Goal: Find contact information: Find contact information

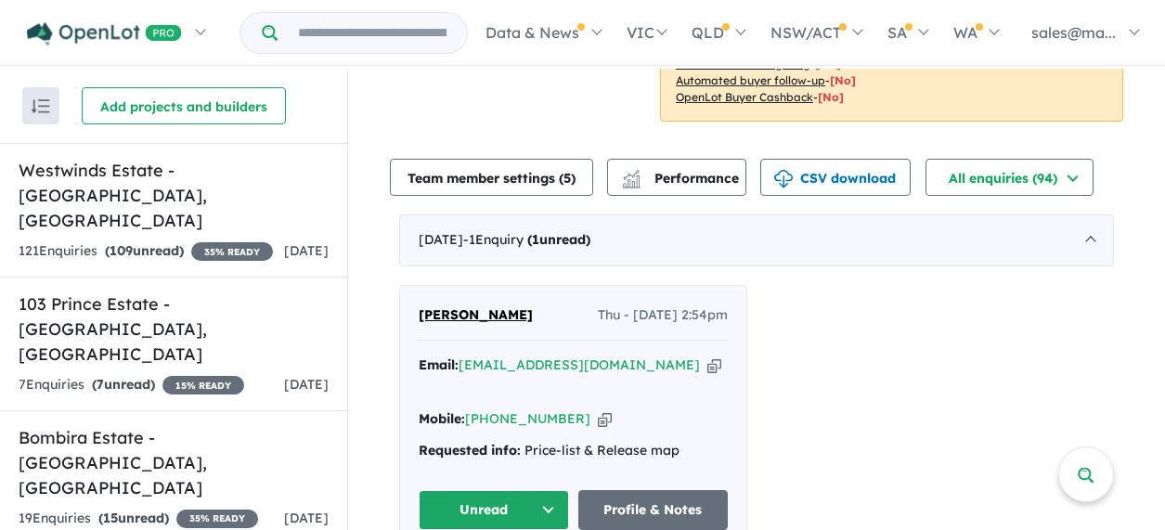
scroll to position [557, 0]
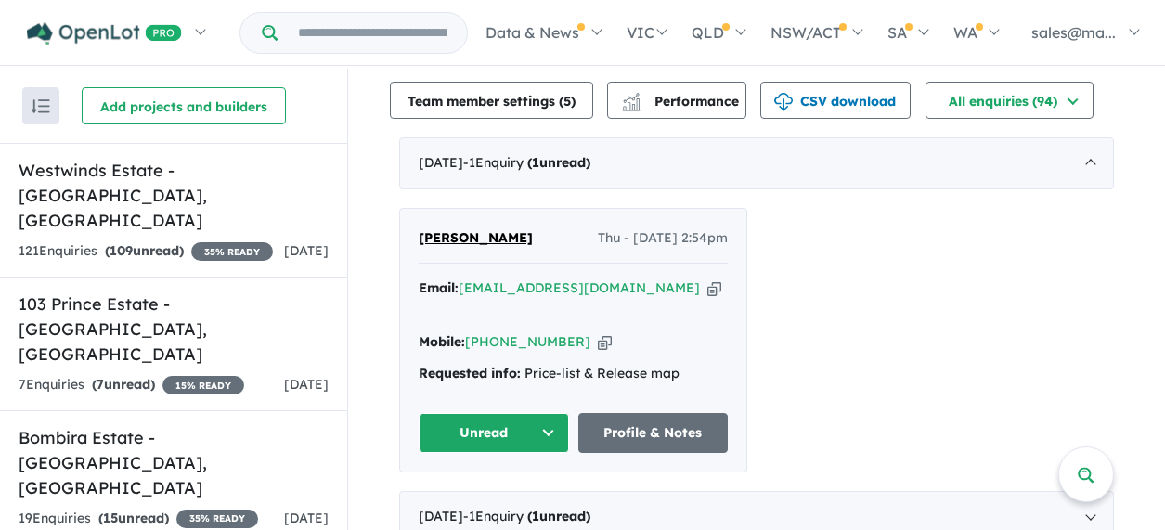
click at [707, 278] on icon "button" at bounding box center [714, 287] width 14 height 19
click at [598, 332] on icon "button" at bounding box center [605, 341] width 14 height 19
drag, startPoint x: 549, startPoint y: 214, endPoint x: 393, endPoint y: 226, distance: 157.3
copy span "[PERSON_NAME]"
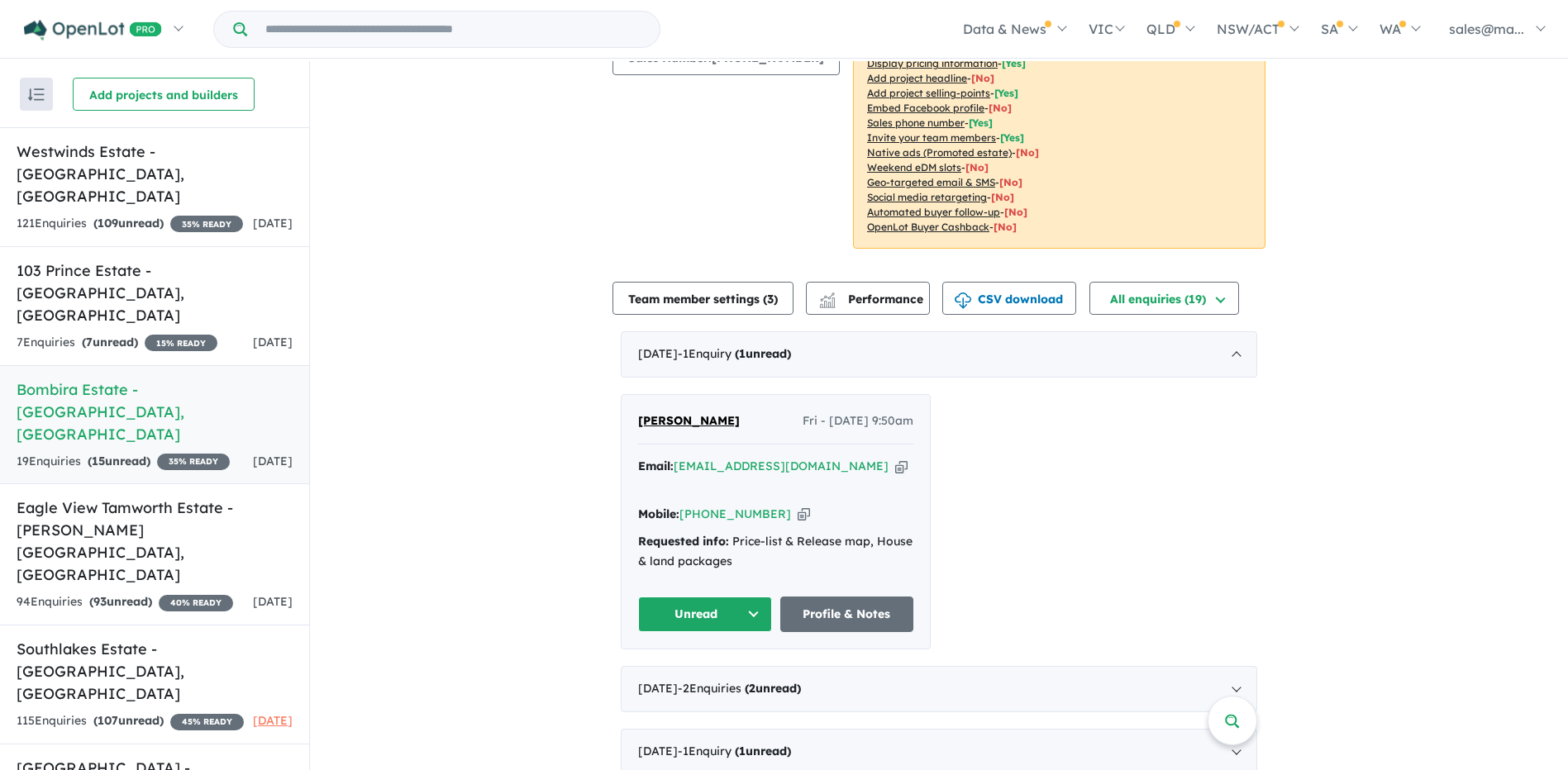
scroll to position [247, 0]
click at [895, 466] on icon "button" at bounding box center [901, 465] width 12 height 17
click at [798, 516] on icon "button" at bounding box center [804, 513] width 12 height 17
drag, startPoint x: 727, startPoint y: 414, endPoint x: 557, endPoint y: 416, distance: 170.0
click at [557, 416] on div "View 8 projects in your account Bombira Estate - Bombira 35 % READY Land sizes …" at bounding box center [938, 709] width 1258 height 1791
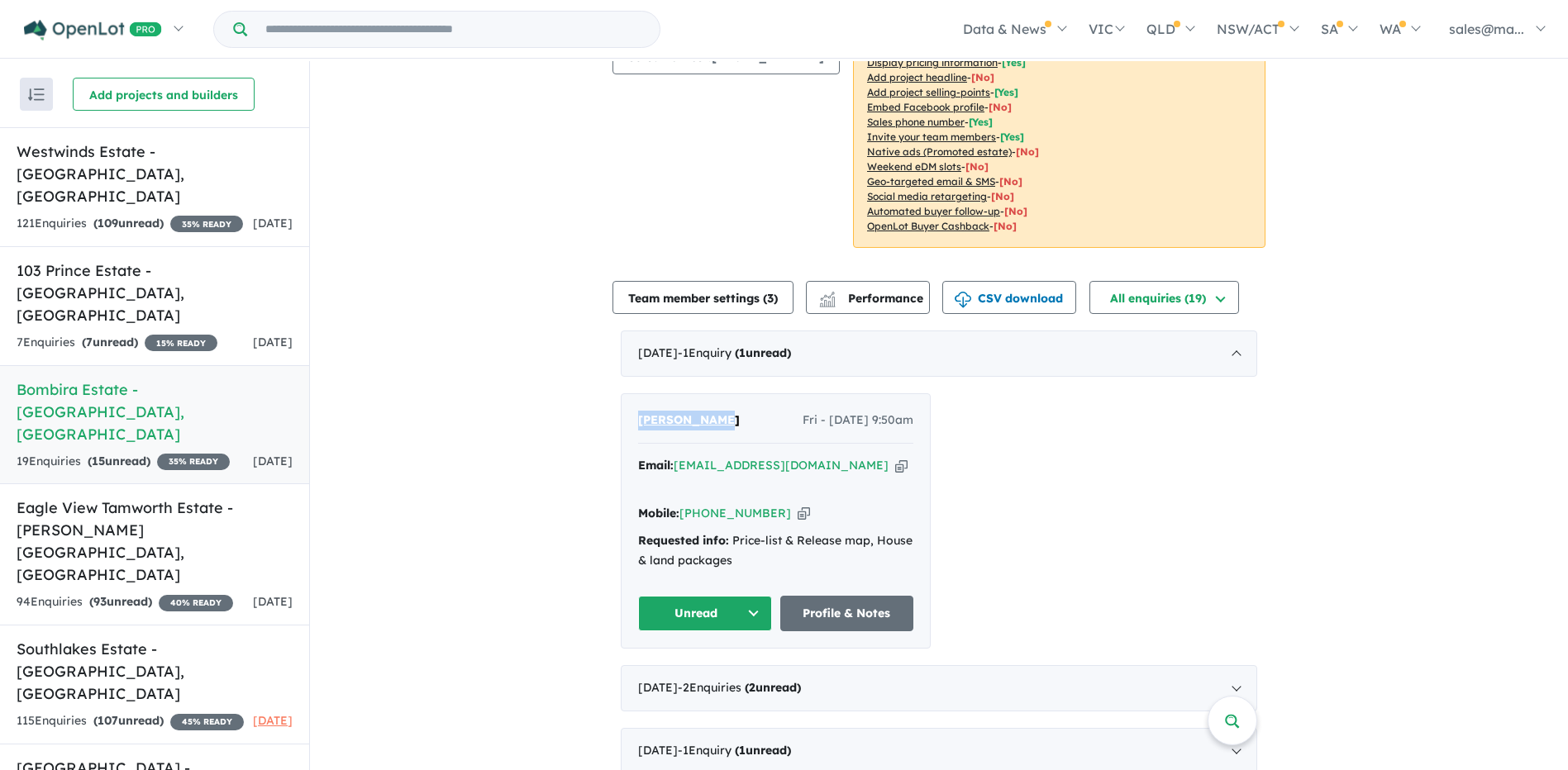
copy span "Rebekah Gray"
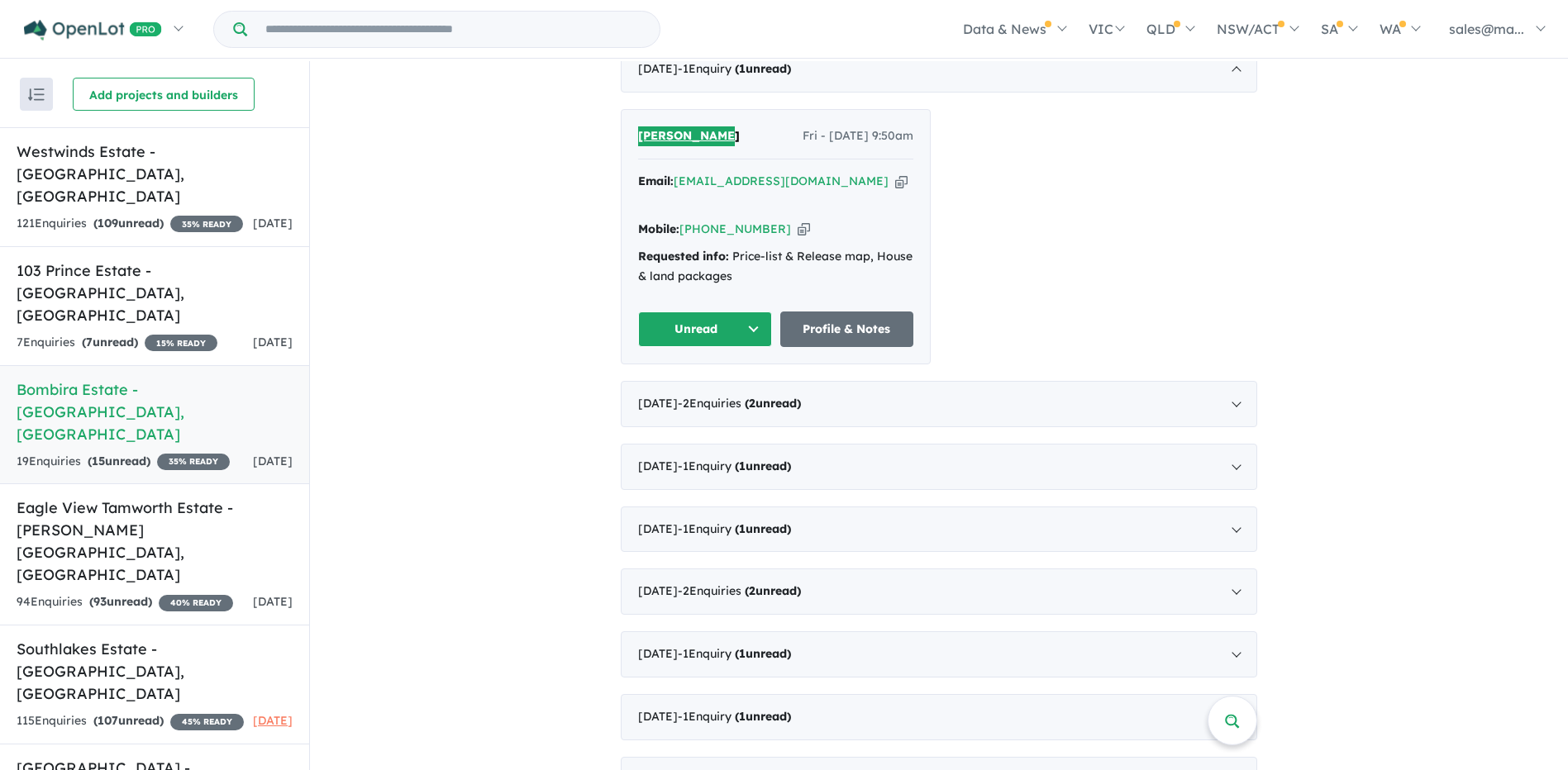
scroll to position [496, 0]
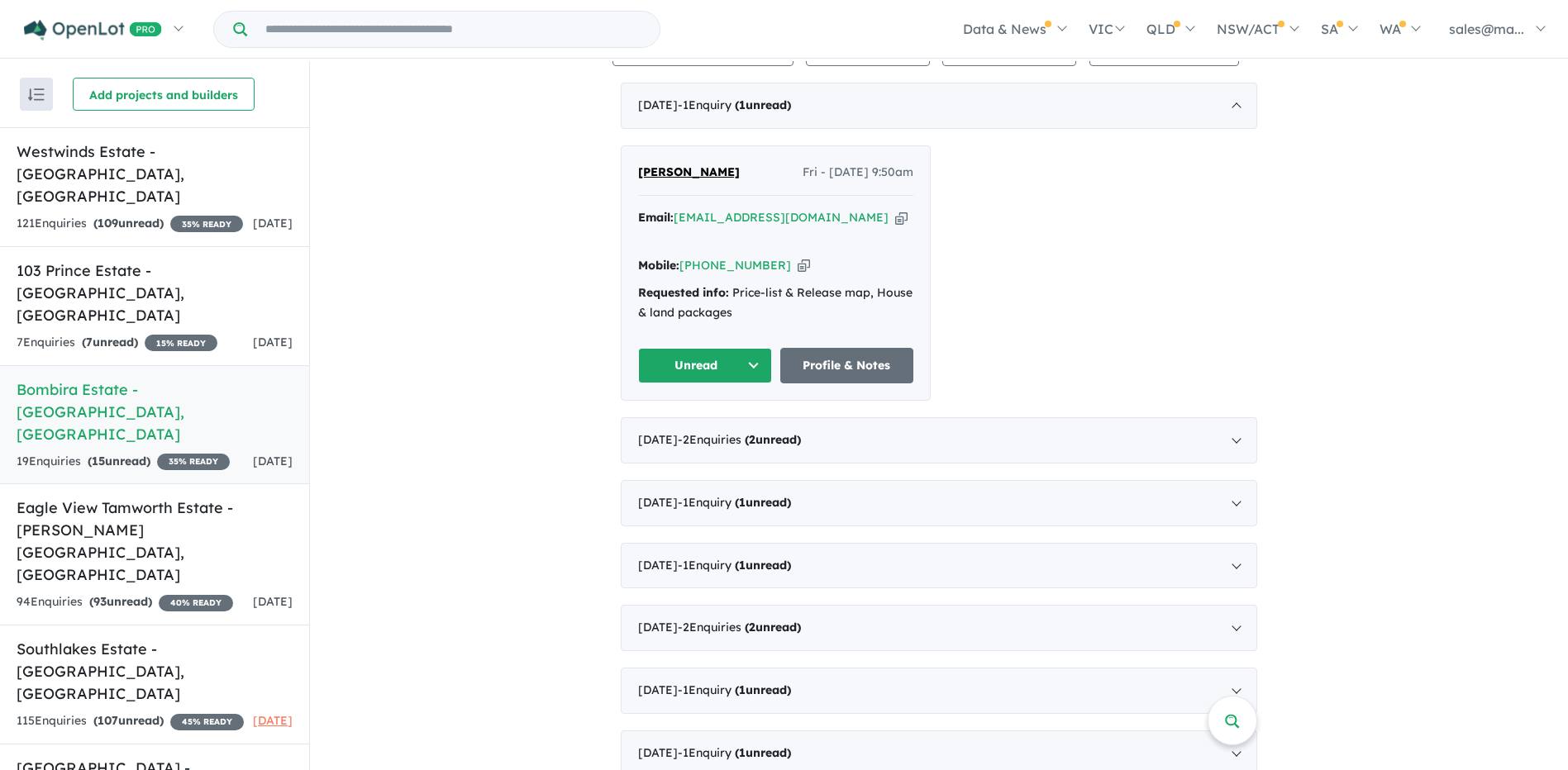
click at [1133, 189] on div "Rebekah Gray Fri - 05/09/2025, 9:50am Email: rebekahgray1988@outlook.com Copied…" at bounding box center [938, 272] width 637 height 255
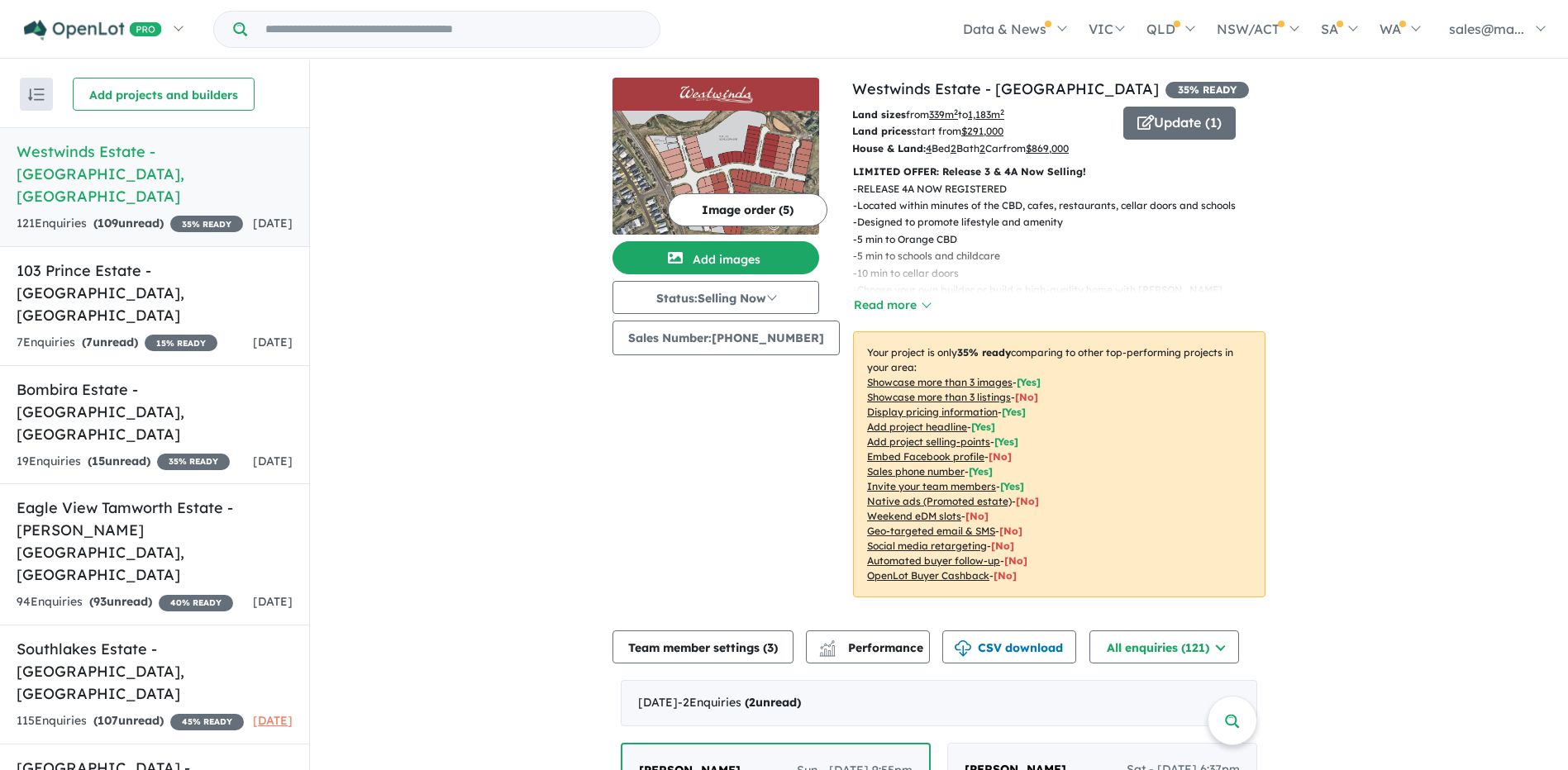
scroll to position [330, 0]
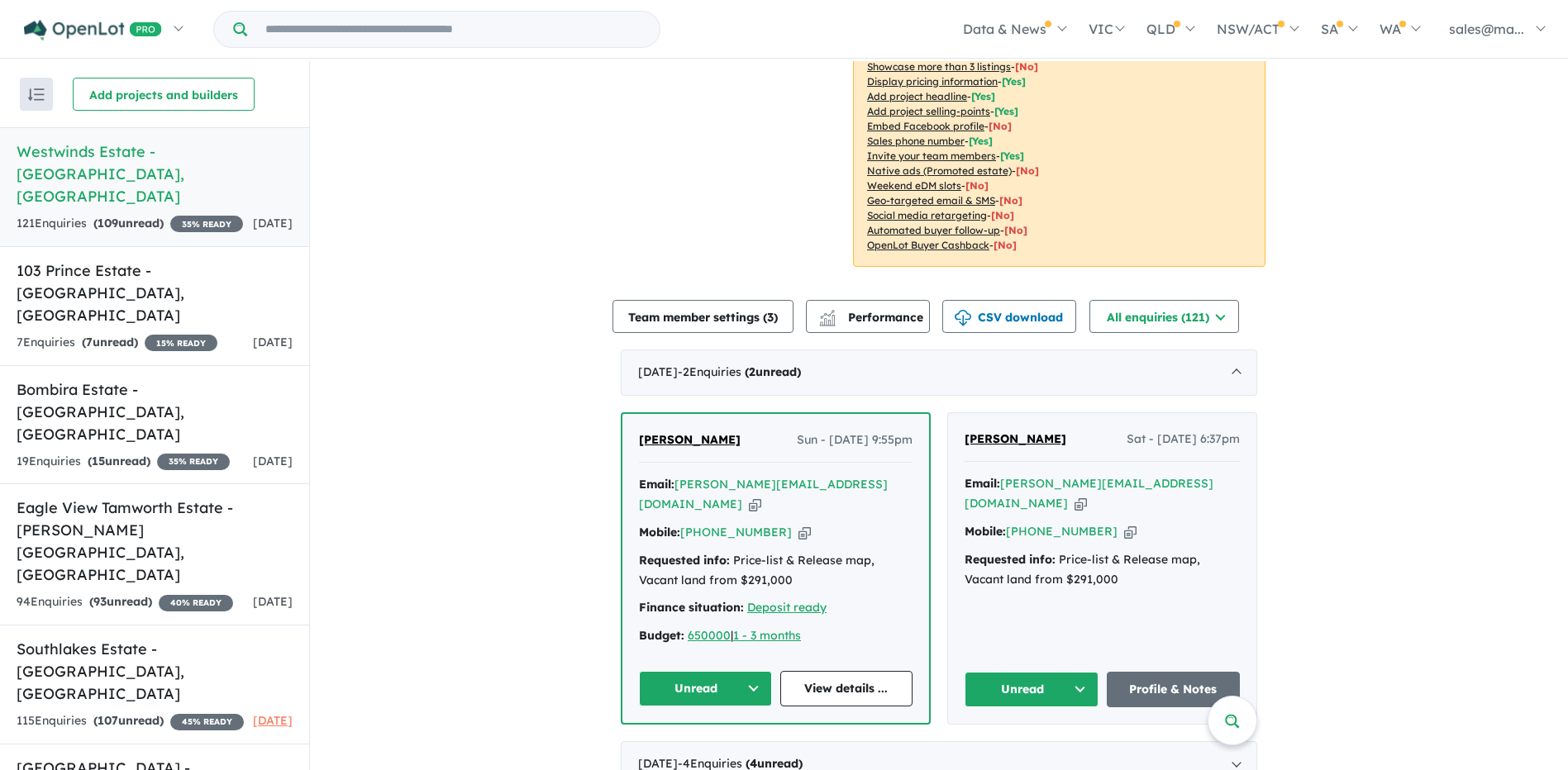
click at [1087, 495] on icon "button" at bounding box center [1081, 503] width 12 height 17
click at [1124, 523] on icon "button" at bounding box center [1130, 531] width 12 height 17
click at [761, 496] on icon "button" at bounding box center [755, 504] width 12 height 17
click at [799, 523] on icon "button" at bounding box center [805, 531] width 12 height 17
drag, startPoint x: 1079, startPoint y: 450, endPoint x: 953, endPoint y: 450, distance: 126.0
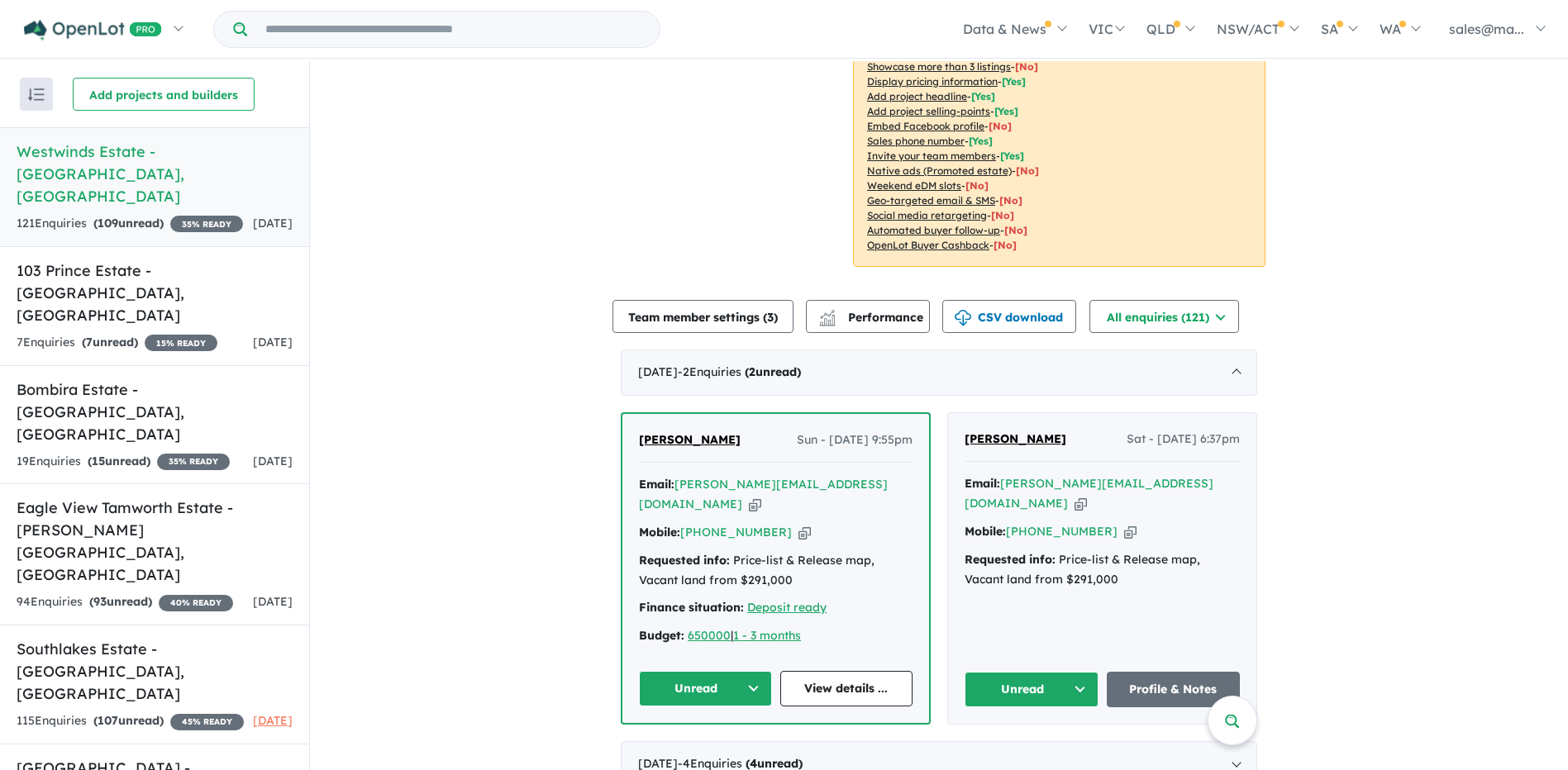
click at [953, 450] on div "Nathan Jermolenko Sat - 06/09/2025, 6:37pm Email: nathan@jermo.net Copied! Mobi…" at bounding box center [1102, 568] width 308 height 311
copy span "Nathan Jermolenko"
click at [699, 426] on div "Krish Loku Sun - 07/09/2025, 9:55pm Email: krish.loku@gmail.com Copied! Mobile:…" at bounding box center [776, 568] width 306 height 309
drag, startPoint x: 720, startPoint y: 443, endPoint x: 594, endPoint y: 444, distance: 126.0
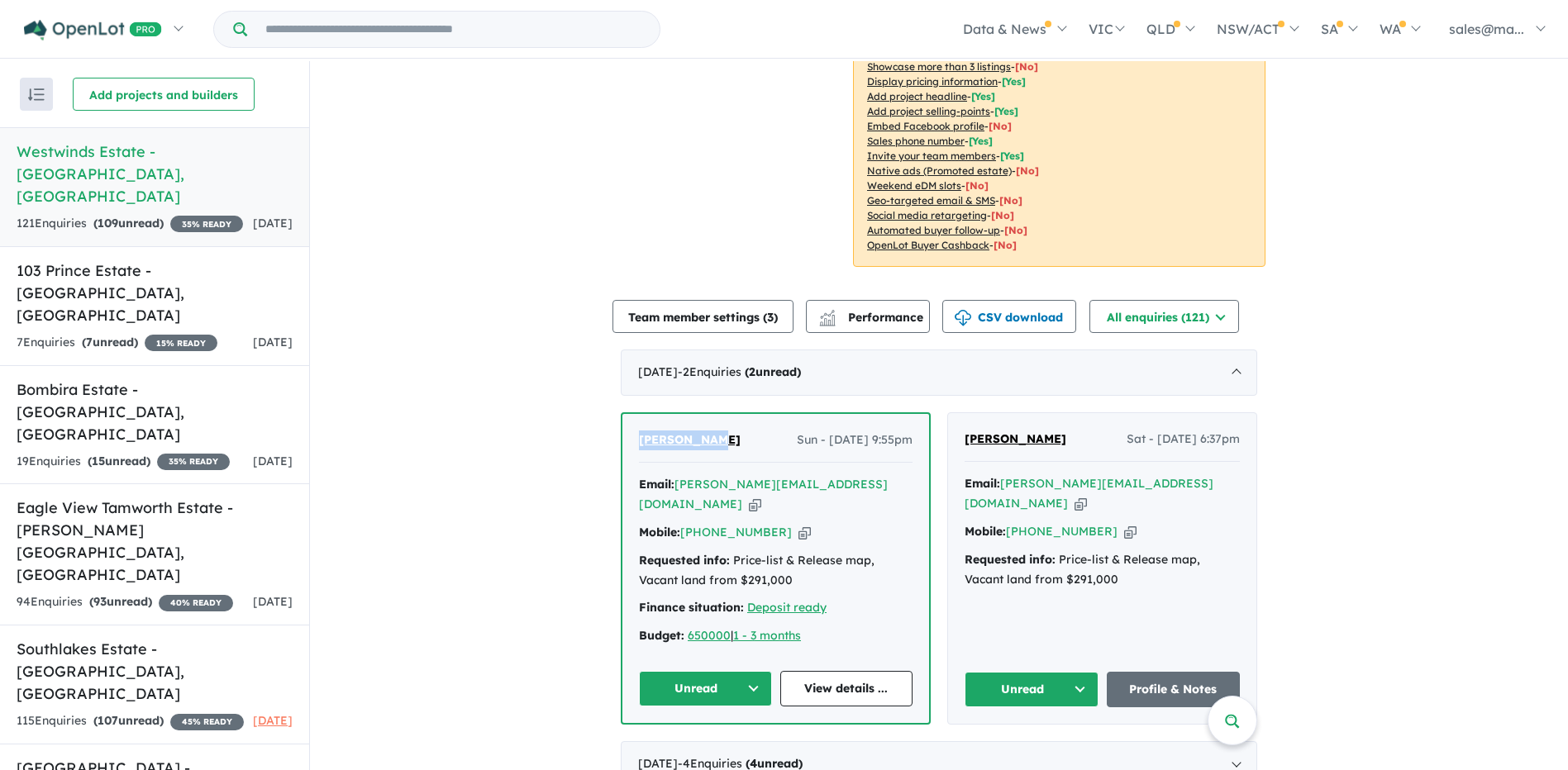
copy span "Krish Loku"
click at [71, 378] on h5 "Bombira Estate - Bombira , NSW" at bounding box center [155, 411] width 276 height 67
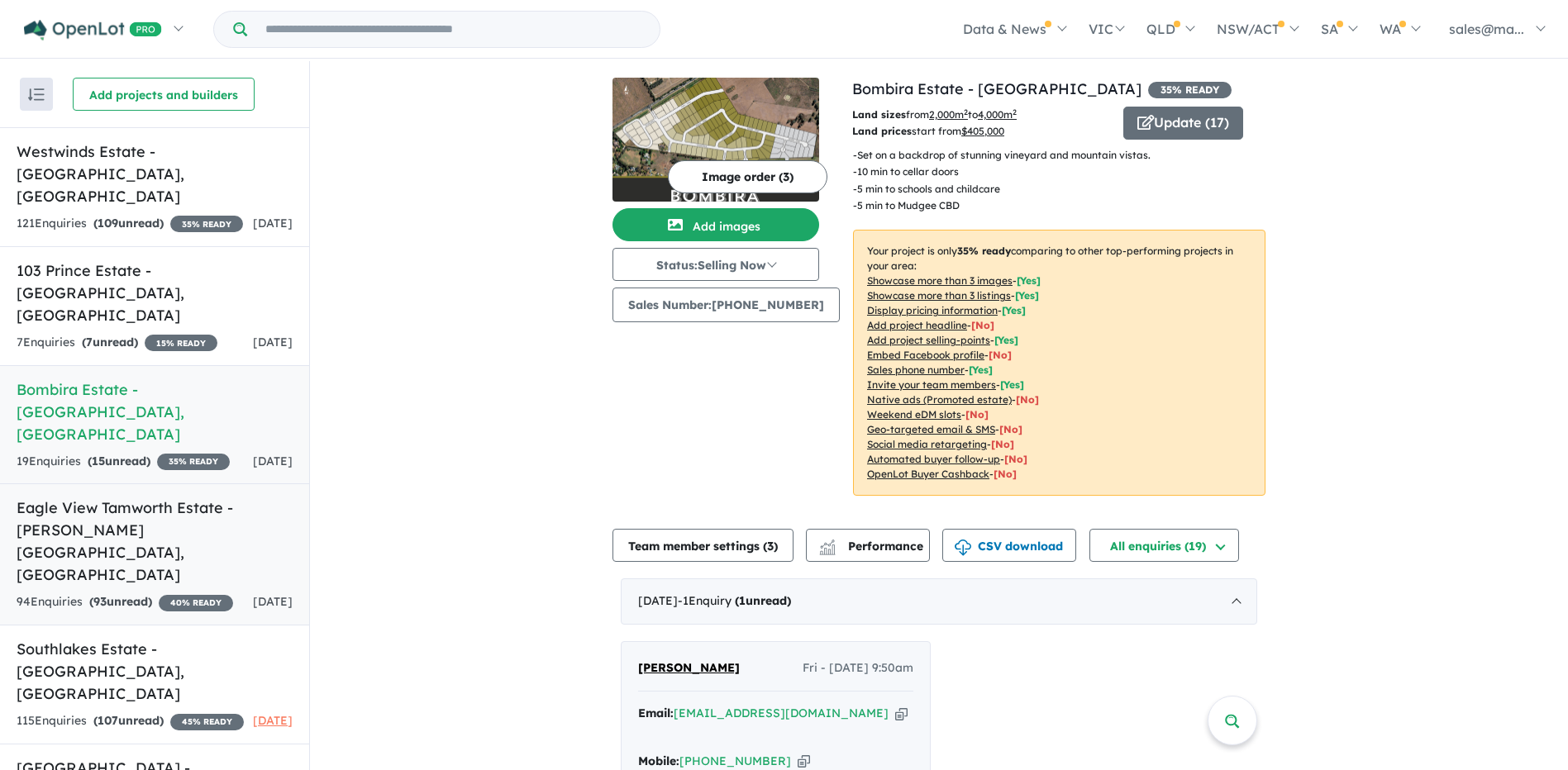
click at [136, 497] on h5 "Eagle View Tamworth Estate - Moore Creek , NSW" at bounding box center [155, 541] width 276 height 89
